Goal: Information Seeking & Learning: Learn about a topic

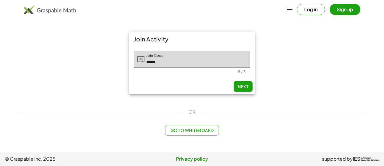
type input "*****"
click at [248, 84] on span "Next" at bounding box center [243, 86] width 11 height 5
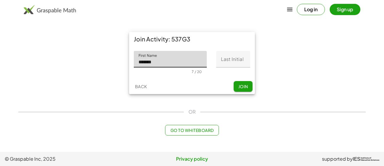
type input "*******"
click at [240, 64] on input "Last Initial" at bounding box center [233, 59] width 34 height 17
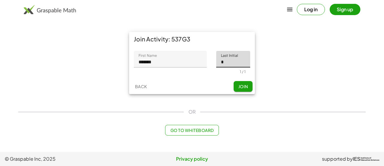
type input "*"
click at [245, 87] on span "Join" at bounding box center [243, 86] width 10 height 5
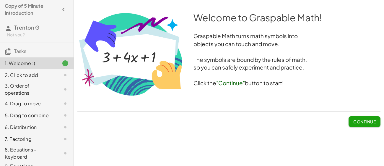
click at [365, 121] on span "Continue" at bounding box center [364, 121] width 22 height 5
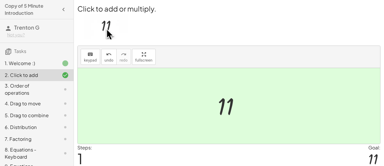
click at [33, 88] on div "3. Order of operations" at bounding box center [29, 89] width 48 height 14
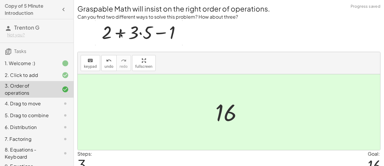
click at [41, 103] on div "4. Drag to move" at bounding box center [29, 103] width 48 height 7
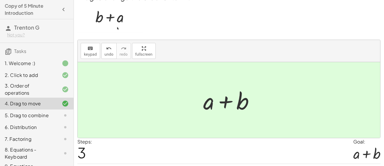
scroll to position [11, 0]
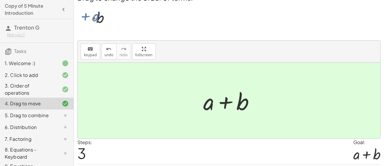
click at [46, 118] on div "5. Drag to combine" at bounding box center [29, 115] width 48 height 7
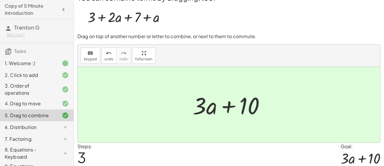
click at [45, 130] on div "6. Distribution" at bounding box center [29, 126] width 48 height 7
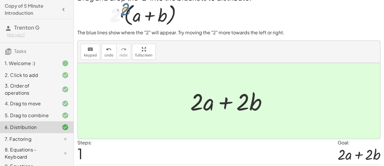
click at [42, 136] on div "7. Factoring" at bounding box center [29, 138] width 48 height 7
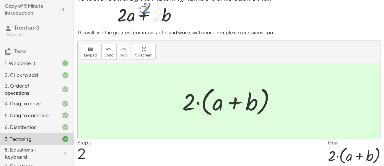
click at [42, 152] on div "8. Equations - Keyboard" at bounding box center [29, 153] width 48 height 14
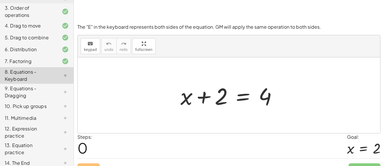
scroll to position [49, 0]
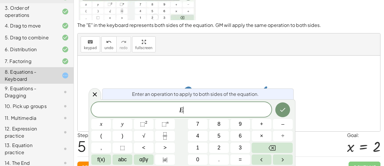
click at [247, 93] on span "Enter an operation to apply to both sides of the equation." at bounding box center [195, 93] width 127 height 7
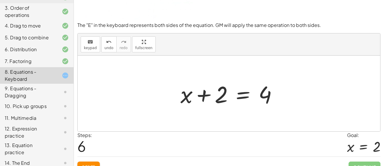
scroll to position [58, 0]
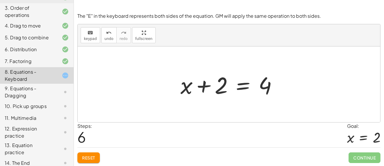
click at [86, 157] on span "Reset" at bounding box center [88, 157] width 13 height 5
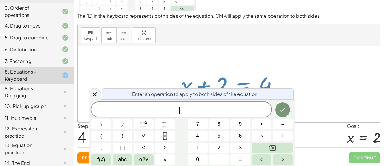
click at [162, 132] on icon "Fraction" at bounding box center [164, 135] width 7 height 7
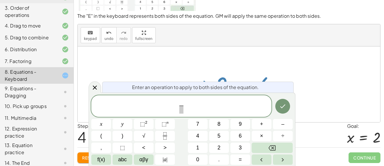
click at [282, 107] on icon "Done" at bounding box center [282, 105] width 7 height 7
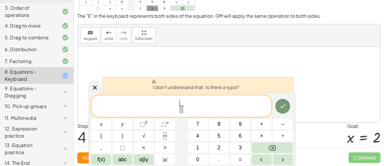
click at [279, 104] on icon "Done" at bounding box center [282, 105] width 7 height 7
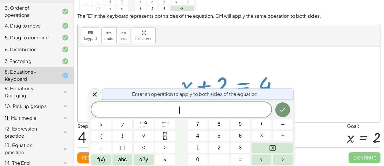
click at [283, 135] on span "÷" at bounding box center [282, 136] width 3 height 8
click at [277, 111] on button "Done" at bounding box center [282, 109] width 15 height 15
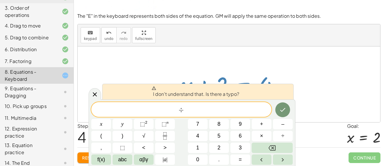
click at [283, 116] on button "Done" at bounding box center [282, 109] width 15 height 15
click at [251, 116] on div "÷ ​" at bounding box center [181, 109] width 180 height 15
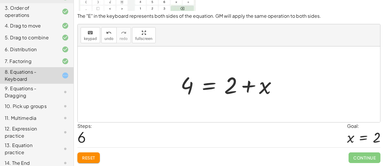
click at [85, 154] on button "Reset" at bounding box center [88, 157] width 22 height 11
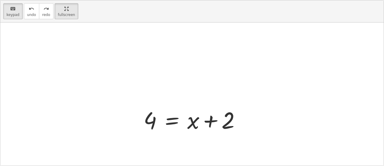
scroll to position [78, 0]
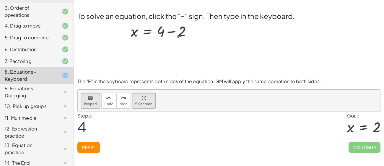
click at [32, 78] on div "8. Equations - Keyboard" at bounding box center [29, 75] width 48 height 14
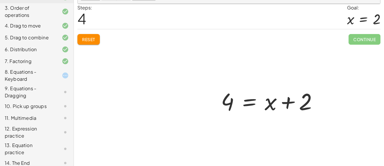
scroll to position [109, 0]
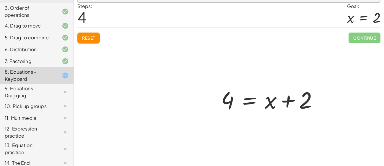
drag, startPoint x: 272, startPoint y: 107, endPoint x: 262, endPoint y: 115, distance: 12.5
click at [81, 32] on div at bounding box center [229, 83] width 302 height 163
click at [86, 38] on div at bounding box center [229, 83] width 302 height 163
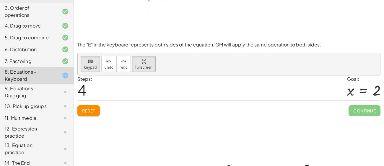
scroll to position [39, 0]
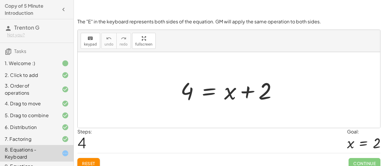
scroll to position [58, 0]
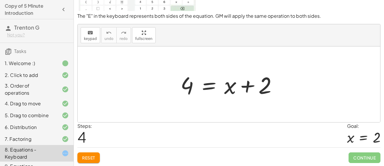
click at [85, 157] on span "Reset" at bounding box center [88, 157] width 13 height 5
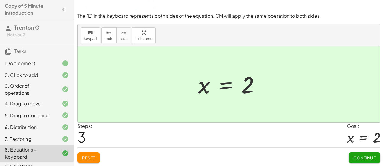
click at [362, 160] on button "Continue" at bounding box center [364, 157] width 32 height 11
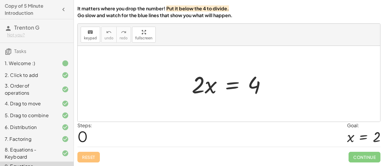
scroll to position [54, 0]
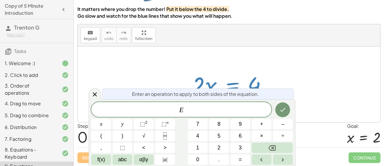
click at [284, 136] on button "÷" at bounding box center [283, 135] width 20 height 10
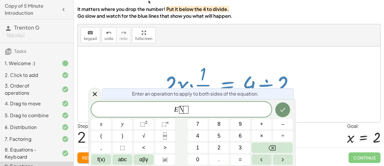
click at [83, 158] on span "Reset" at bounding box center [88, 157] width 13 height 5
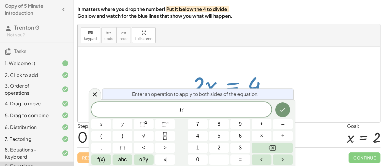
click at [286, 136] on button "÷" at bounding box center [283, 135] width 20 height 10
click at [203, 139] on button "4" at bounding box center [198, 135] width 20 height 10
click at [283, 110] on icon "Done" at bounding box center [282, 110] width 5 height 4
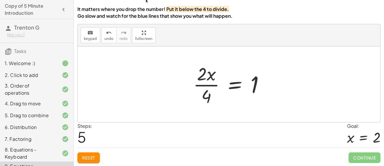
click at [81, 156] on button "Reset" at bounding box center [88, 157] width 22 height 11
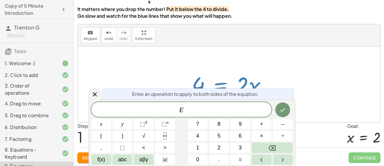
click at [284, 137] on button "÷" at bounding box center [283, 135] width 20 height 10
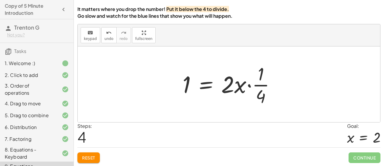
click at [89, 158] on span "Reset" at bounding box center [88, 157] width 13 height 5
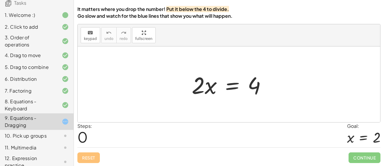
scroll to position [78, 0]
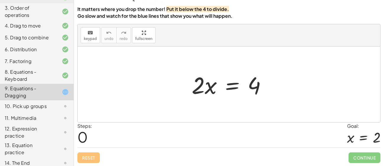
click at [40, 107] on div "10. Pick up groups" at bounding box center [29, 105] width 48 height 7
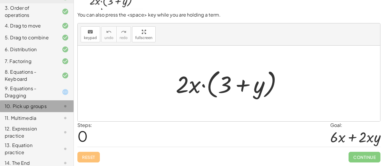
scroll to position [54, 0]
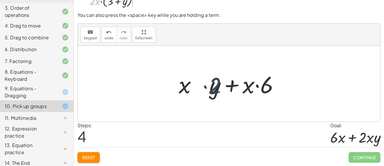
click at [82, 156] on span "Reset" at bounding box center [88, 156] width 13 height 5
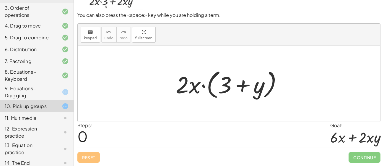
click at [47, 135] on div "12. Expression practice" at bounding box center [29, 132] width 48 height 14
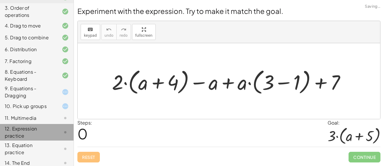
scroll to position [0, 0]
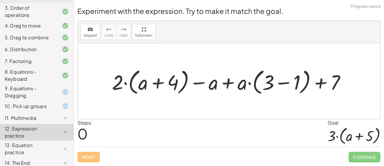
click at [41, 149] on div "13. Equation practice" at bounding box center [29, 148] width 48 height 14
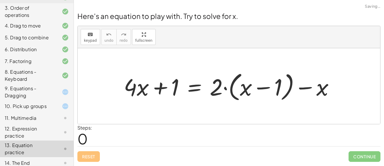
click at [30, 159] on div "14. The End" at bounding box center [29, 162] width 48 height 7
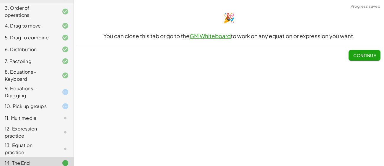
click at [37, 90] on div "9. Equations - Dragging" at bounding box center [29, 92] width 48 height 14
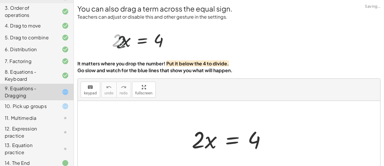
click at [25, 159] on div "14. The End" at bounding box center [29, 162] width 48 height 7
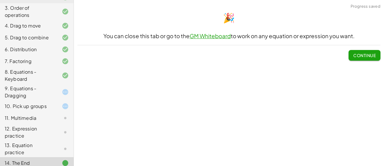
click at [31, 148] on div "13. Equation practice" at bounding box center [29, 148] width 48 height 14
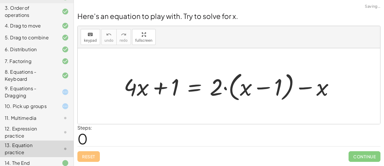
click at [32, 91] on div "9. Equations - Dragging" at bounding box center [29, 92] width 48 height 14
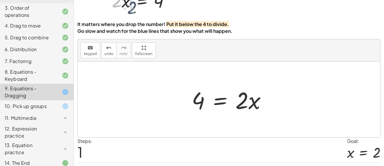
scroll to position [54, 0]
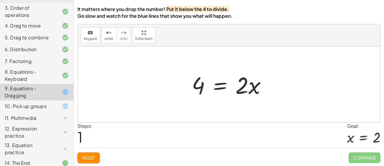
click at [86, 156] on span "Reset" at bounding box center [88, 157] width 13 height 5
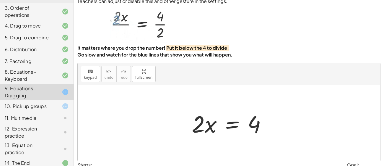
scroll to position [14, 0]
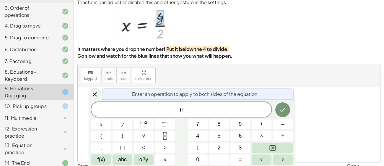
click at [289, 138] on button "÷" at bounding box center [283, 135] width 20 height 10
click at [284, 108] on icon "Done" at bounding box center [282, 109] width 7 height 7
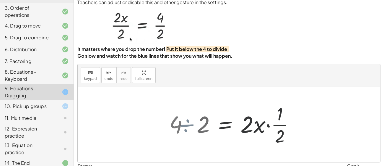
click at [188, 128] on div "· 2 · x = 4 · 2 · x ÷ 2 = · 4 ÷ 2 · 2 · x · · 1 · 2 = · 4 ÷ 2 · 2 · x = 4 2 · ÷…" at bounding box center [245, 124] width 115 height 48
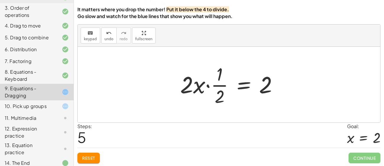
scroll to position [54, 0]
click at [97, 153] on button "Reset" at bounding box center [88, 157] width 22 height 11
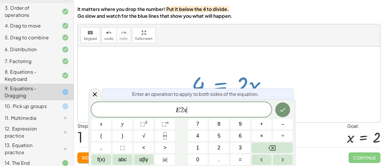
click at [281, 108] on icon "Done" at bounding box center [282, 109] width 7 height 7
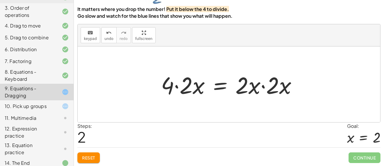
click at [89, 155] on span "Reset" at bounding box center [88, 157] width 13 height 5
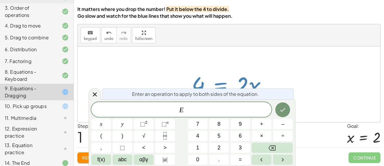
click at [282, 139] on span "÷" at bounding box center [282, 136] width 3 height 8
click at [223, 149] on button "2" at bounding box center [219, 147] width 20 height 10
click at [280, 110] on icon "Done" at bounding box center [282, 110] width 5 height 4
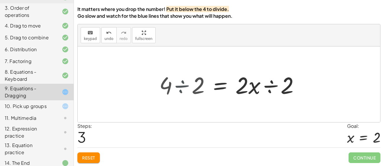
click at [185, 93] on div "· 2 · x = 4 4 = · 2 · x · 2 · x = 4 · ÷ 2 ÷ 2 2 · 4 ÷ 2 = · 2 · x ÷ 2" at bounding box center [245, 84] width 125 height 33
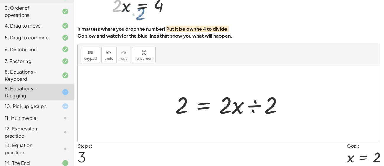
scroll to position [33, 0]
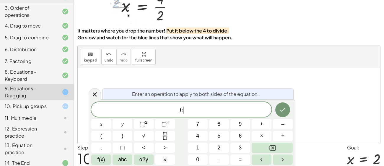
click at [215, 100] on div "Enter an operation to apply to both sides of the equation. E ​ x y ⬚ 2 ⬚ n 7 8 …" at bounding box center [192, 132] width 207 height 66
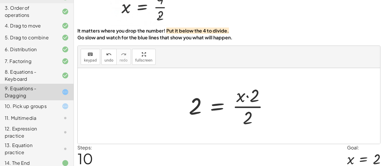
scroll to position [54, 0]
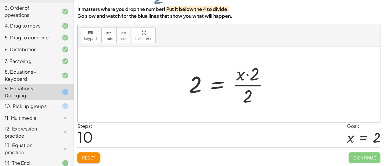
click at [88, 158] on span "Reset" at bounding box center [88, 157] width 13 height 5
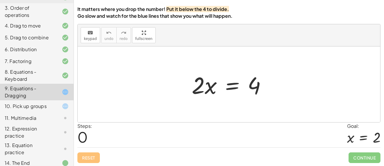
click at [22, 117] on div "11. Multimedia" at bounding box center [29, 117] width 48 height 7
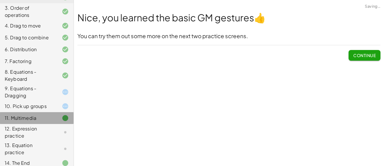
scroll to position [0, 0]
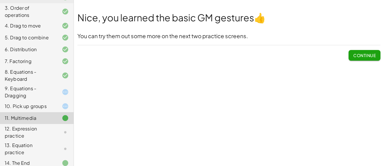
click at [45, 131] on div "12. Expression practice" at bounding box center [29, 132] width 48 height 14
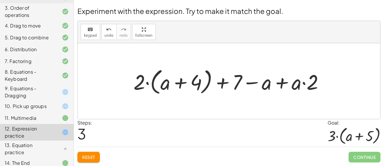
click at [82, 154] on span "Reset" at bounding box center [88, 156] width 13 height 5
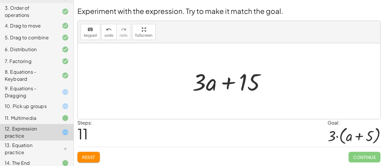
click at [81, 158] on button "Reset" at bounding box center [88, 156] width 22 height 11
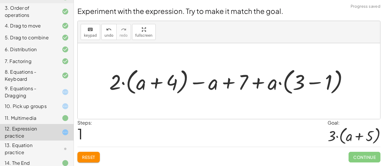
click at [85, 155] on span "Reset" at bounding box center [88, 156] width 13 height 5
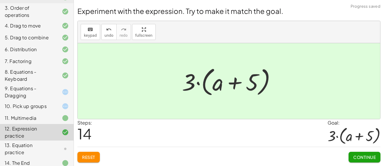
click at [41, 148] on div "13. Equation practice" at bounding box center [29, 148] width 48 height 14
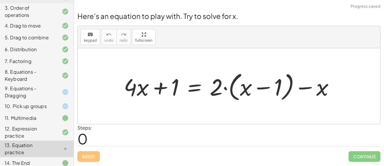
click at [46, 135] on div "12. Expression practice" at bounding box center [29, 132] width 48 height 14
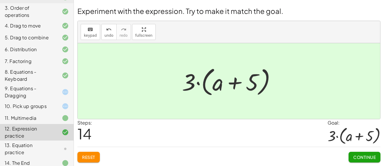
click at [55, 145] on div at bounding box center [60, 148] width 17 height 7
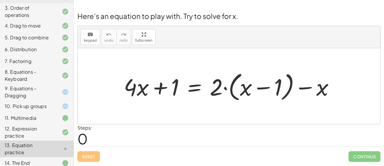
click at [40, 132] on div "12. Expression practice" at bounding box center [29, 132] width 48 height 14
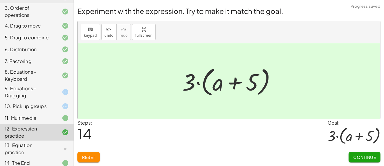
click at [84, 151] on button "Reset" at bounding box center [88, 156] width 22 height 11
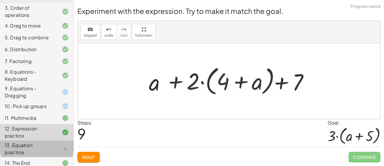
click at [41, 149] on div "13. Equation practice" at bounding box center [29, 148] width 48 height 14
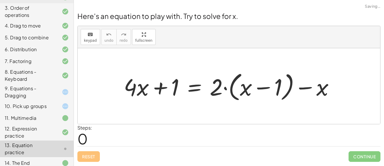
click at [45, 145] on div "13. Equation practice" at bounding box center [29, 148] width 48 height 14
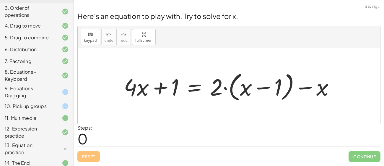
click at [42, 143] on div "13. Equation practice" at bounding box center [29, 148] width 48 height 14
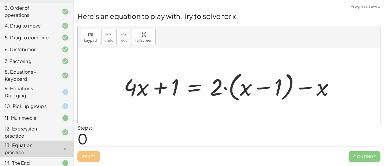
click at [51, 148] on div "13. Equation practice" at bounding box center [29, 148] width 48 height 14
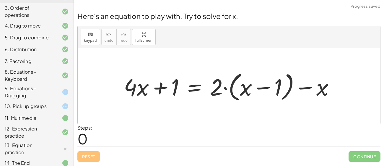
click at [85, 157] on div "Reset Continue" at bounding box center [228, 154] width 303 height 16
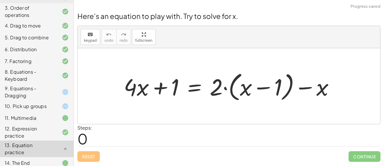
click at [84, 158] on div "Reset Continue" at bounding box center [228, 154] width 303 height 16
